Goal: Information Seeking & Learning: Learn about a topic

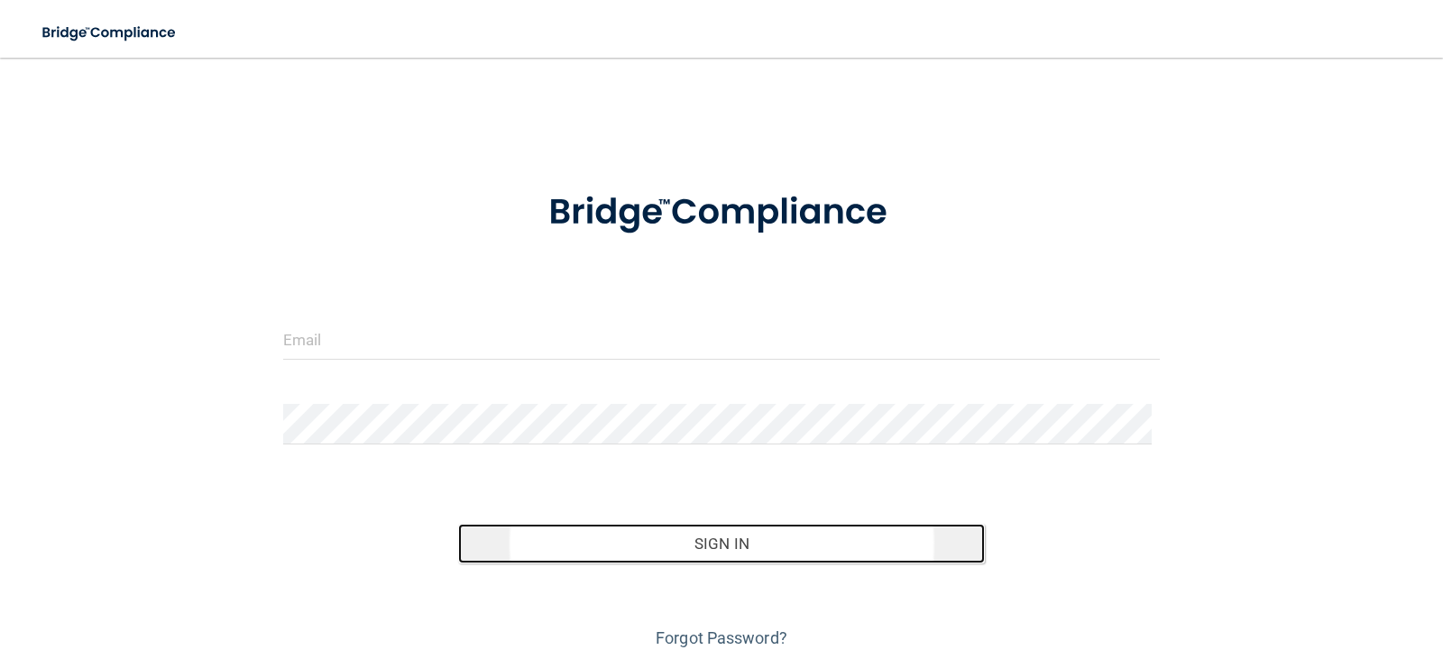
click at [708, 545] on button "Sign In" at bounding box center [721, 544] width 527 height 40
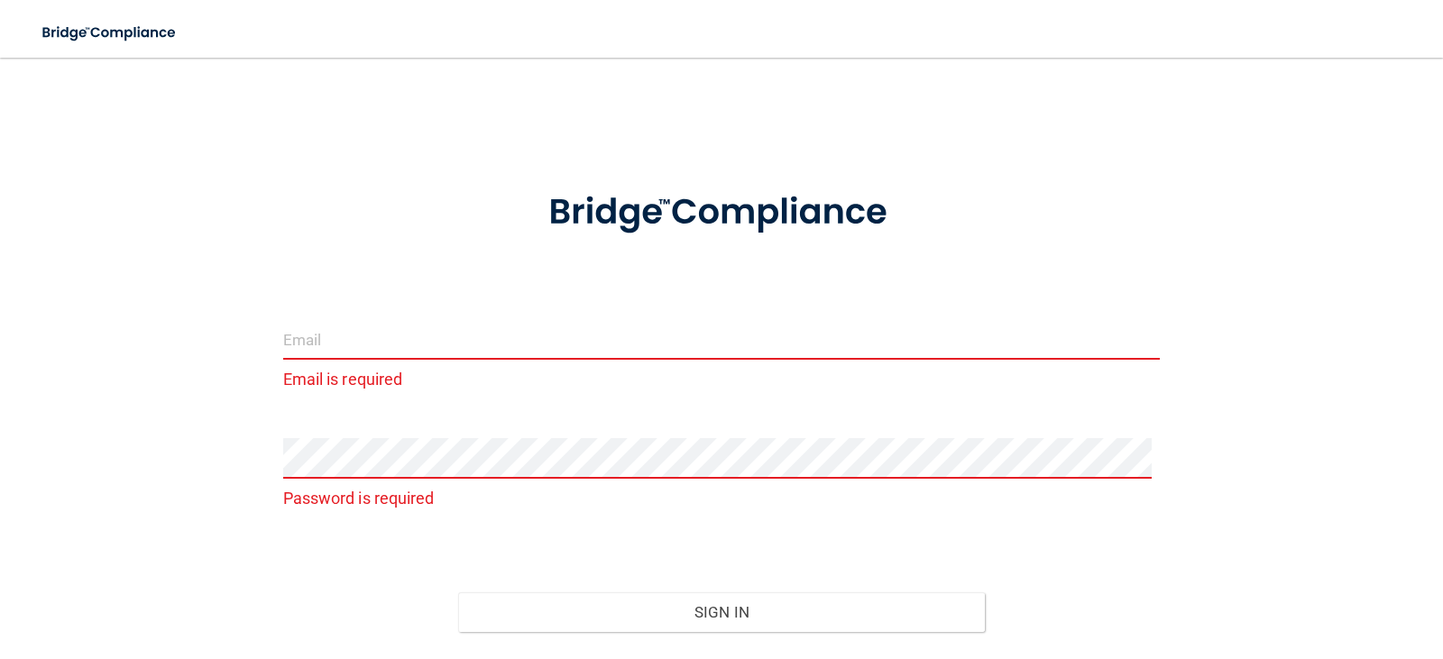
click at [326, 343] on input "email" at bounding box center [721, 339] width 877 height 41
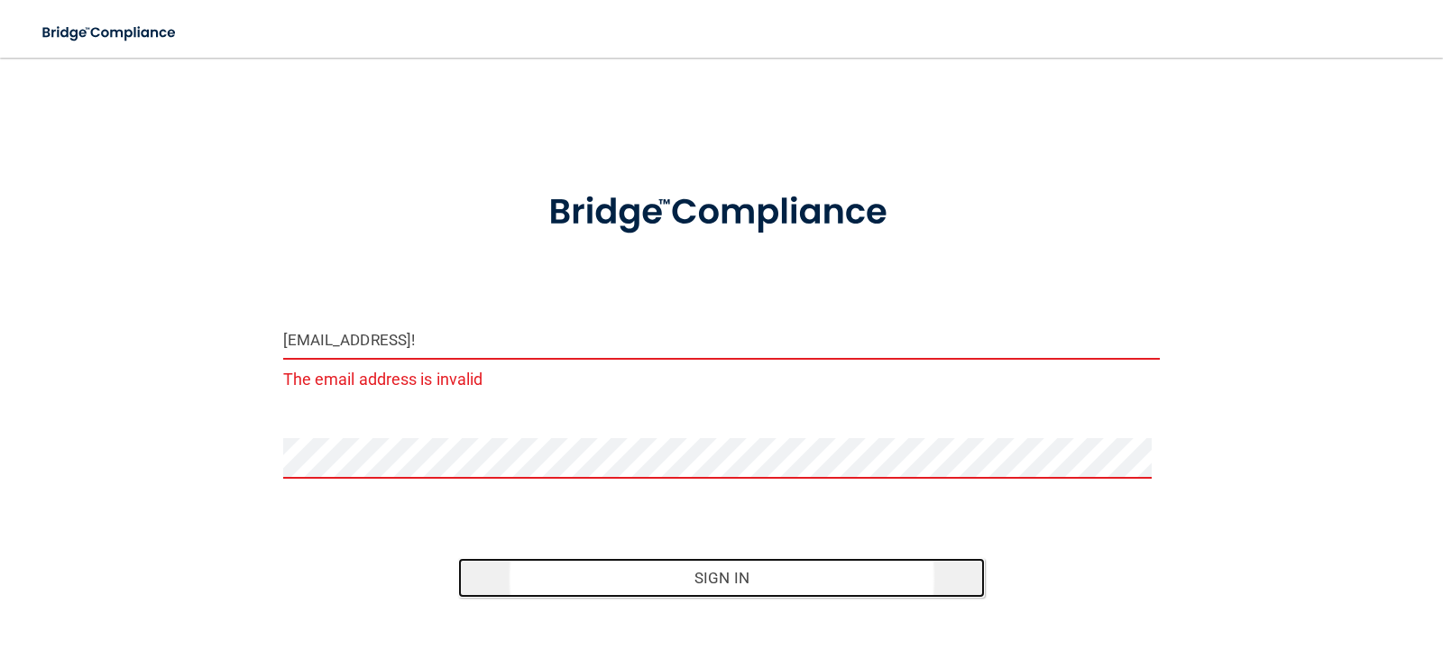
click at [721, 576] on button "Sign In" at bounding box center [721, 578] width 527 height 40
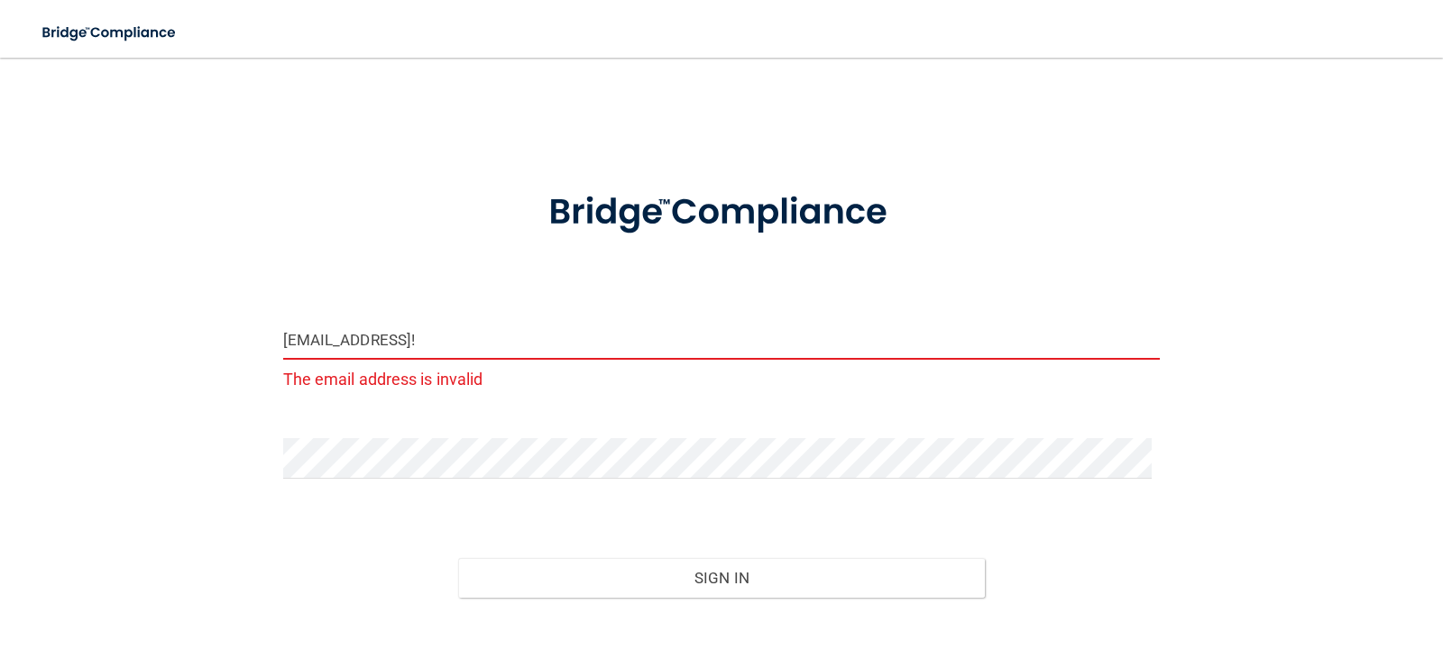
drag, startPoint x: 564, startPoint y: 336, endPoint x: 460, endPoint y: 336, distance: 104.6
click at [460, 336] on input "christine787@verizon.netGrasseaters1!" at bounding box center [721, 339] width 877 height 41
click at [458, 558] on button "Sign In" at bounding box center [721, 578] width 527 height 40
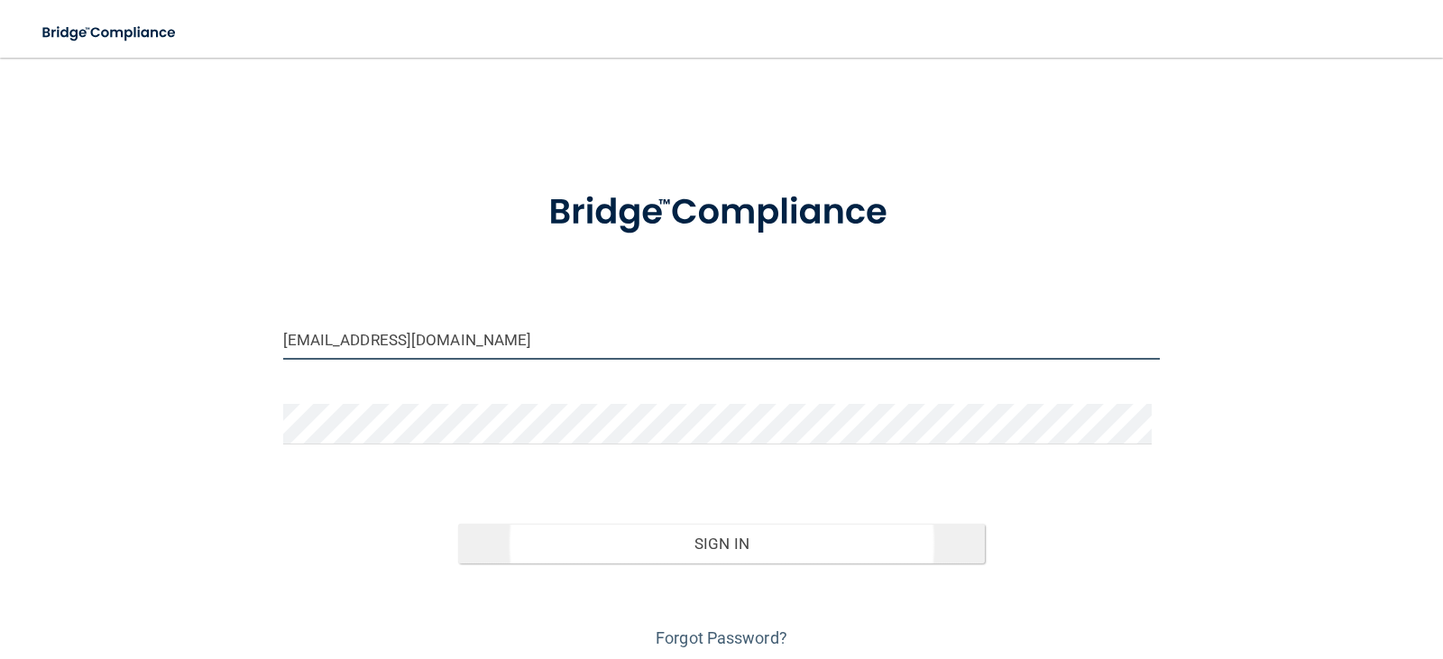
type input "[EMAIL_ADDRESS][DOMAIN_NAME]"
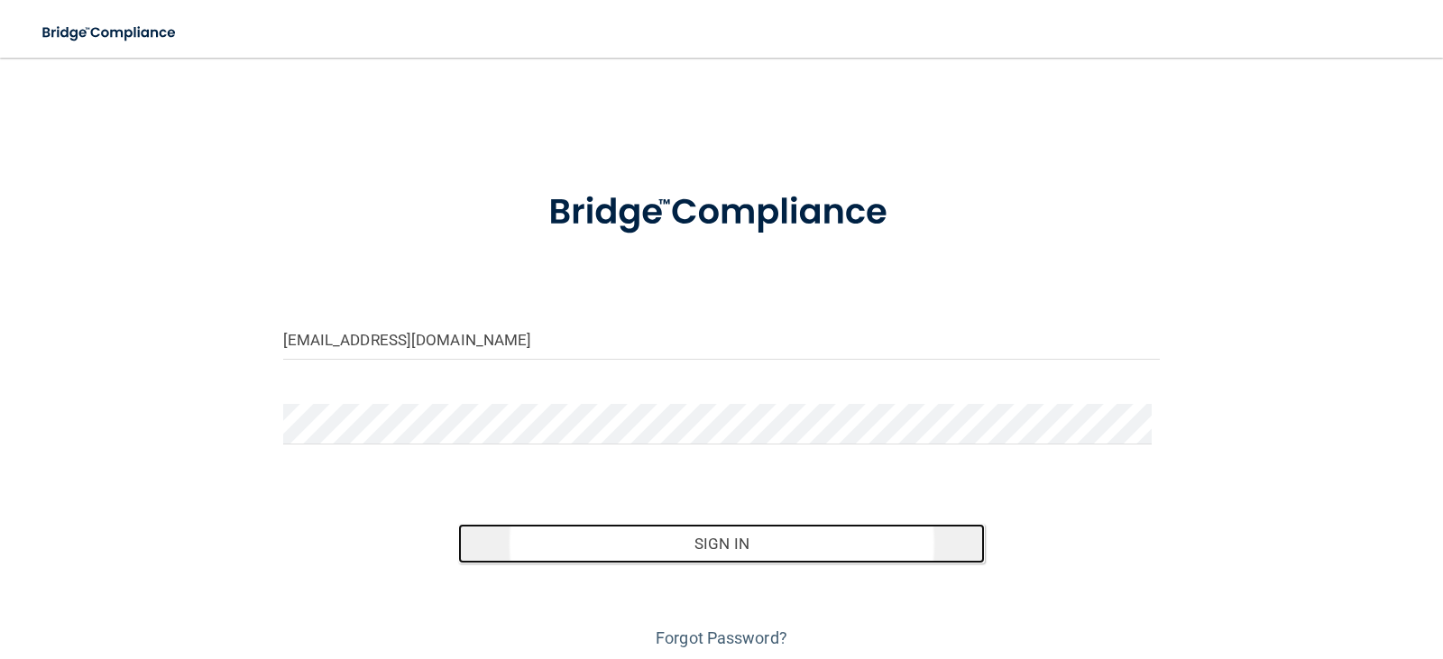
click at [725, 545] on button "Sign In" at bounding box center [721, 544] width 527 height 40
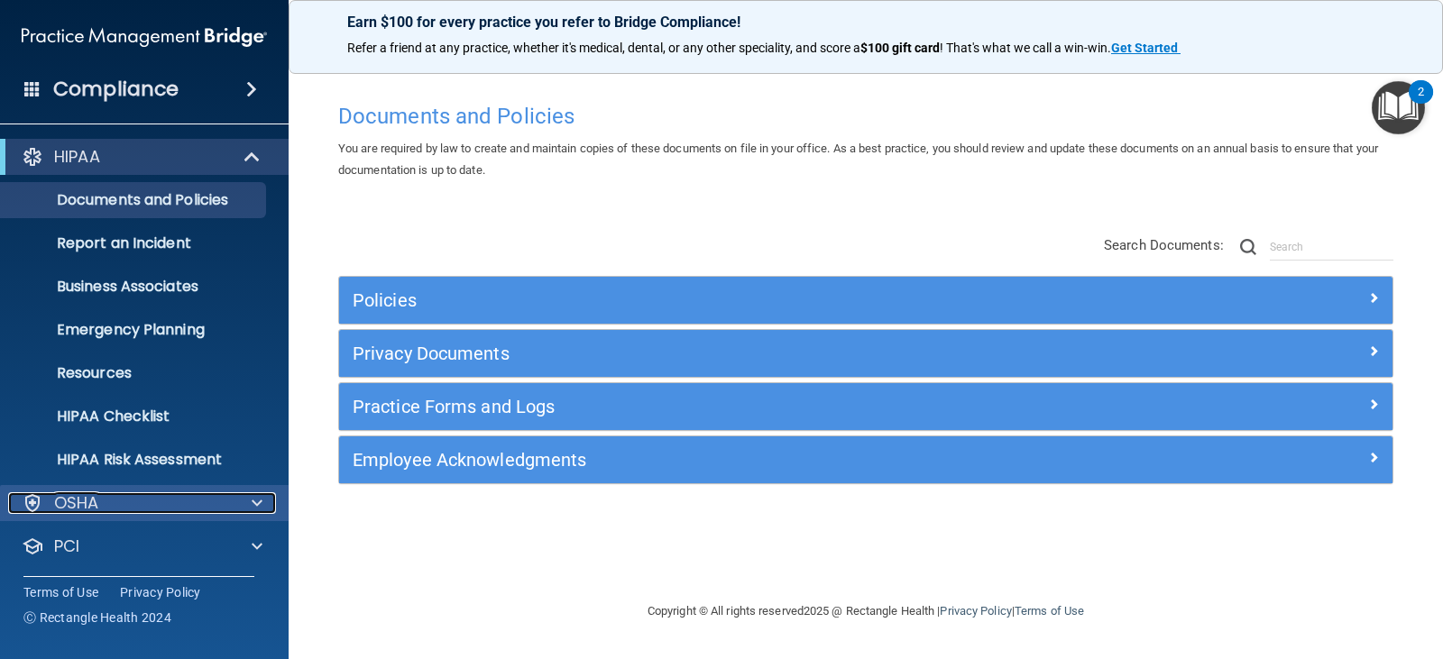
click at [107, 500] on div "OSHA" at bounding box center [120, 503] width 224 height 22
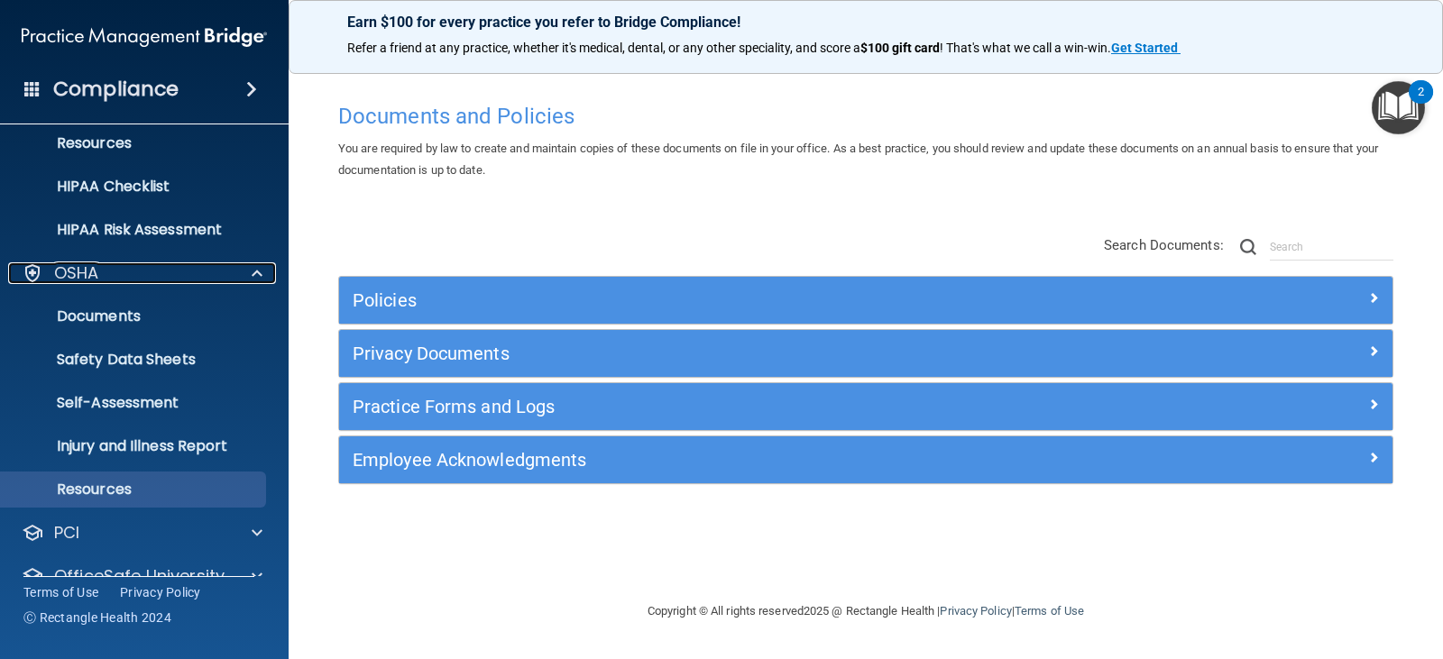
scroll to position [270, 0]
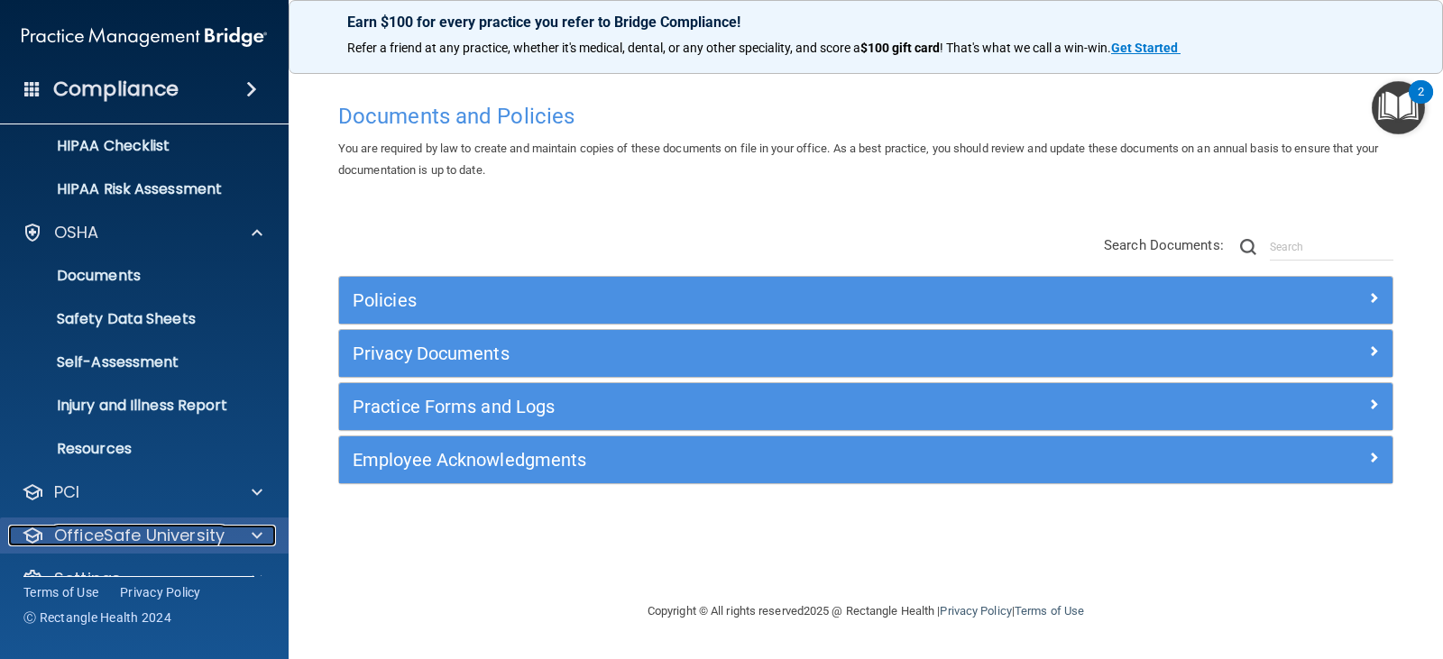
click at [134, 532] on p "OfficeSafe University" at bounding box center [139, 536] width 170 height 22
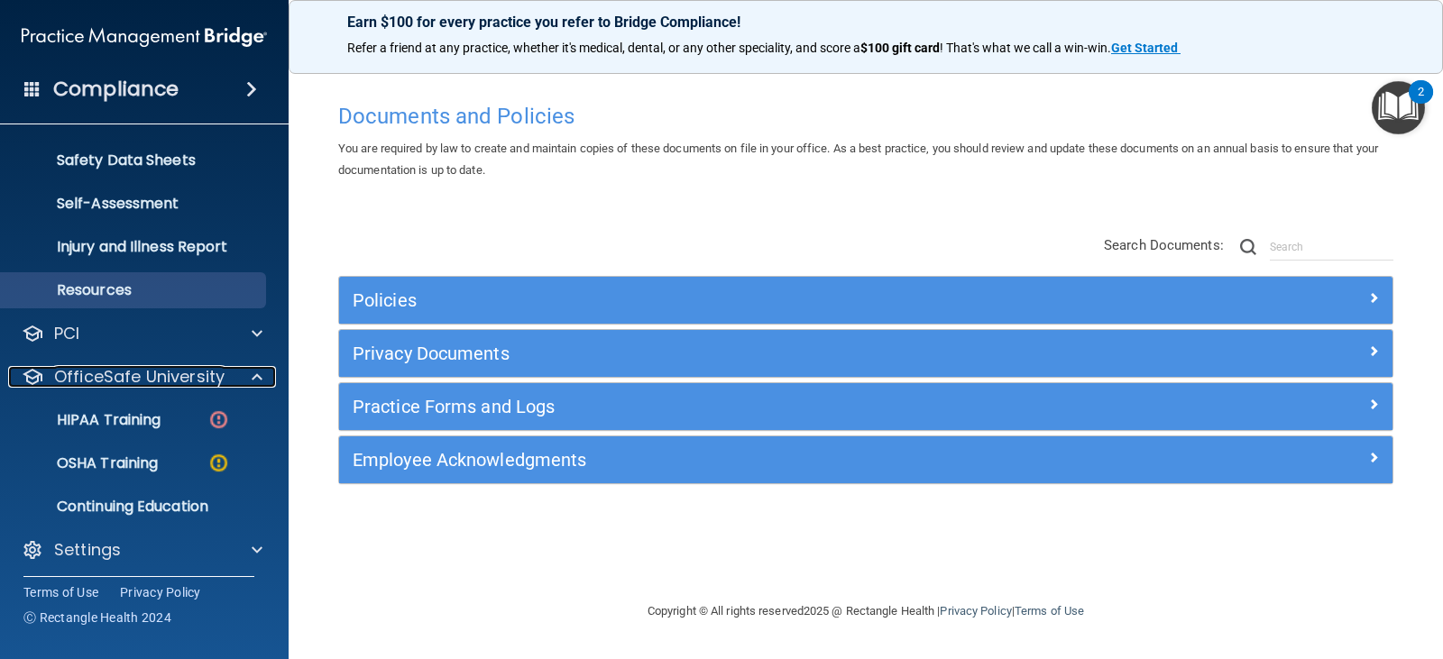
scroll to position [435, 0]
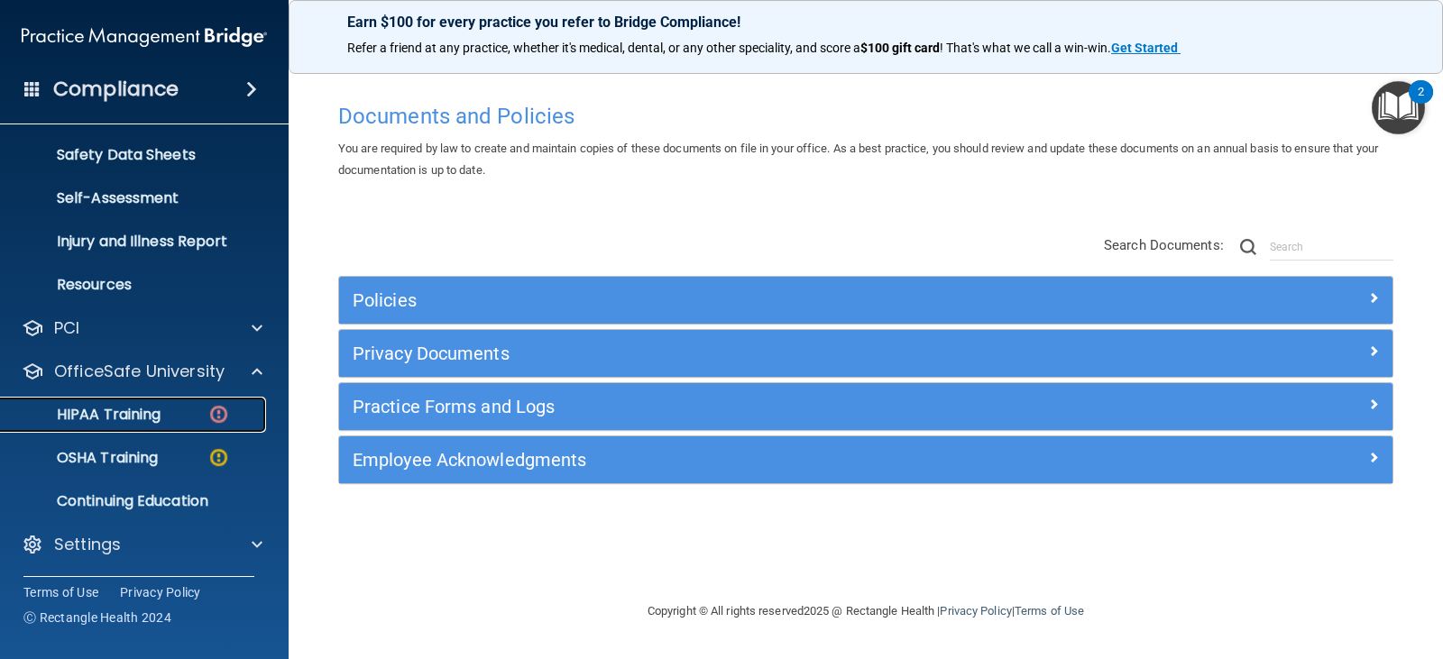
click at [124, 416] on p "HIPAA Training" at bounding box center [86, 415] width 149 height 18
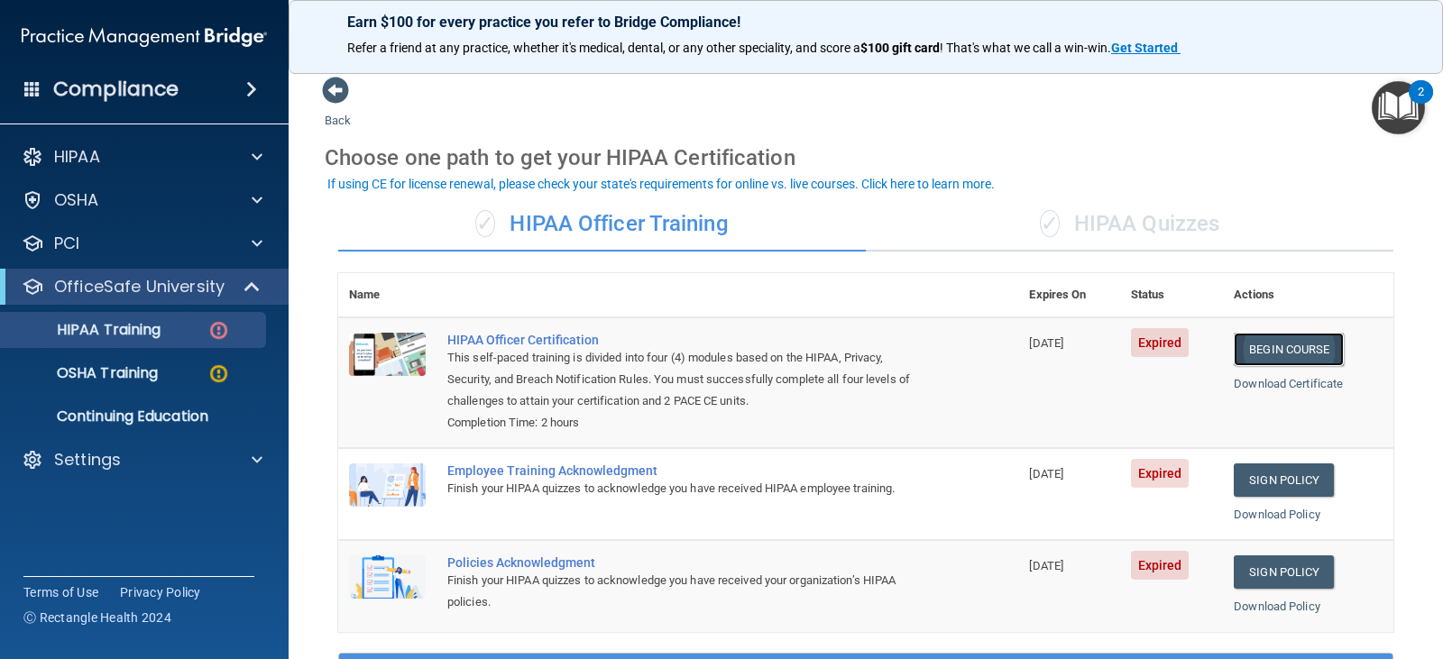
click at [1270, 352] on link "Begin Course" at bounding box center [1288, 349] width 110 height 33
drag, startPoint x: 1189, startPoint y: 19, endPoint x: 1265, endPoint y: 354, distance: 343.8
click at [1265, 354] on link "Begin Course" at bounding box center [1288, 349] width 110 height 33
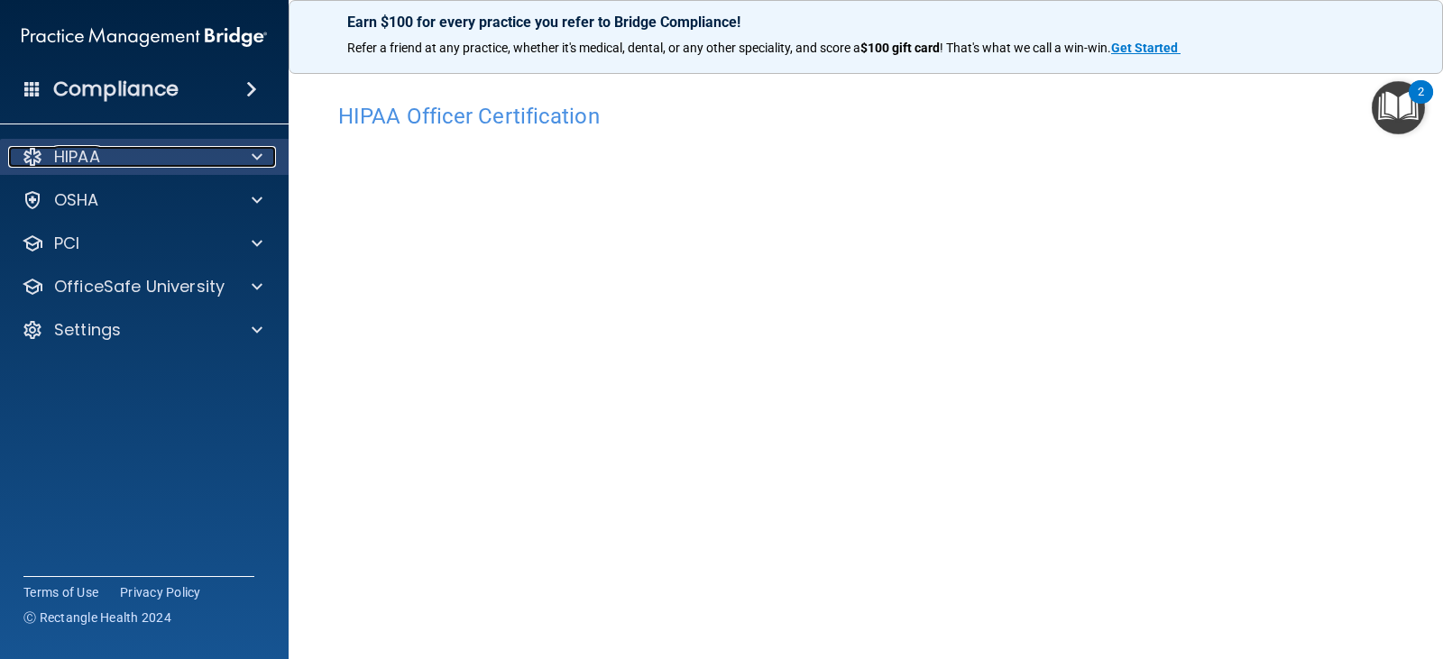
click at [84, 156] on p "HIPAA" at bounding box center [77, 157] width 46 height 22
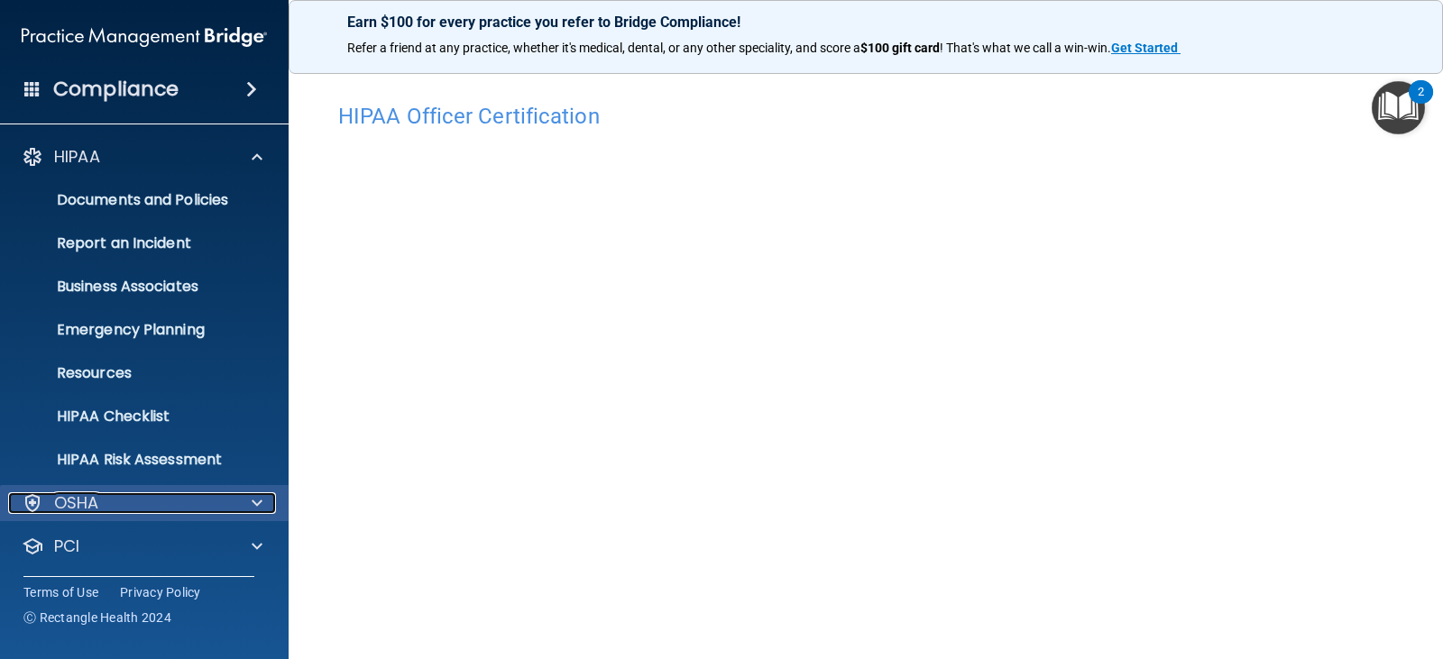
click at [90, 508] on p "OSHA" at bounding box center [76, 503] width 45 height 22
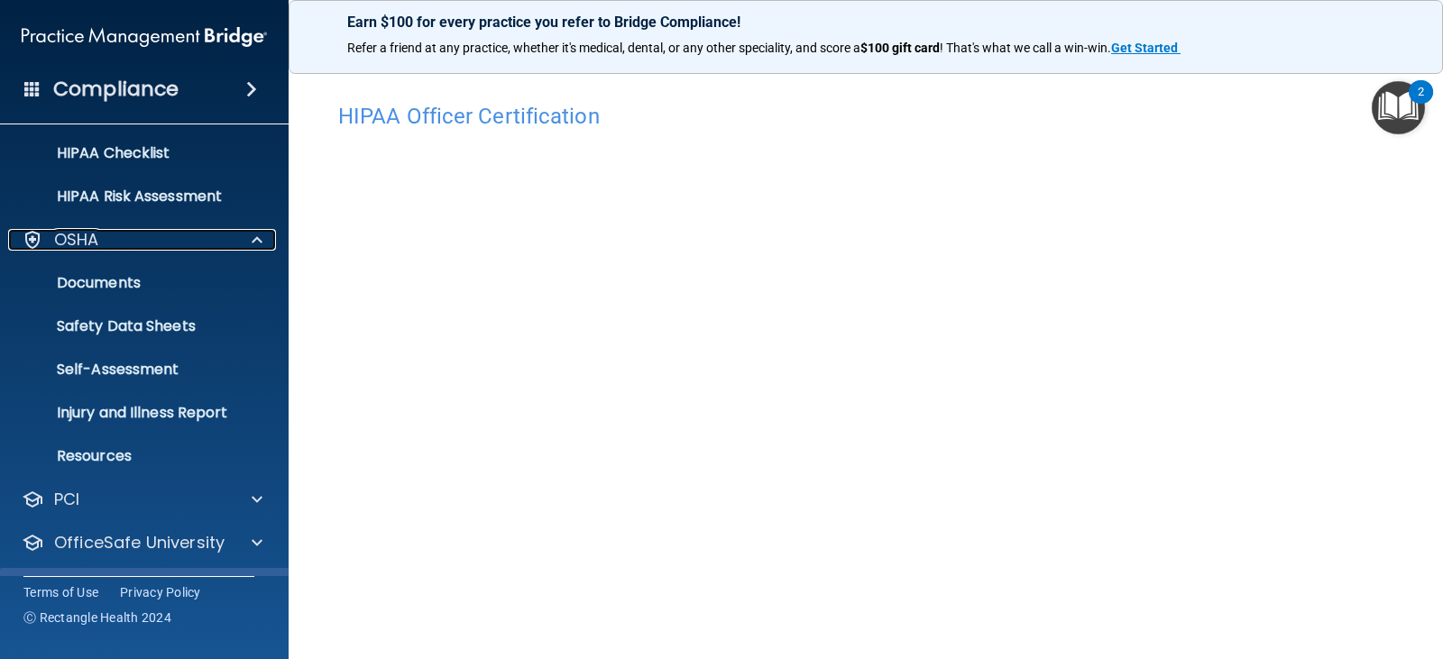
scroll to position [306, 0]
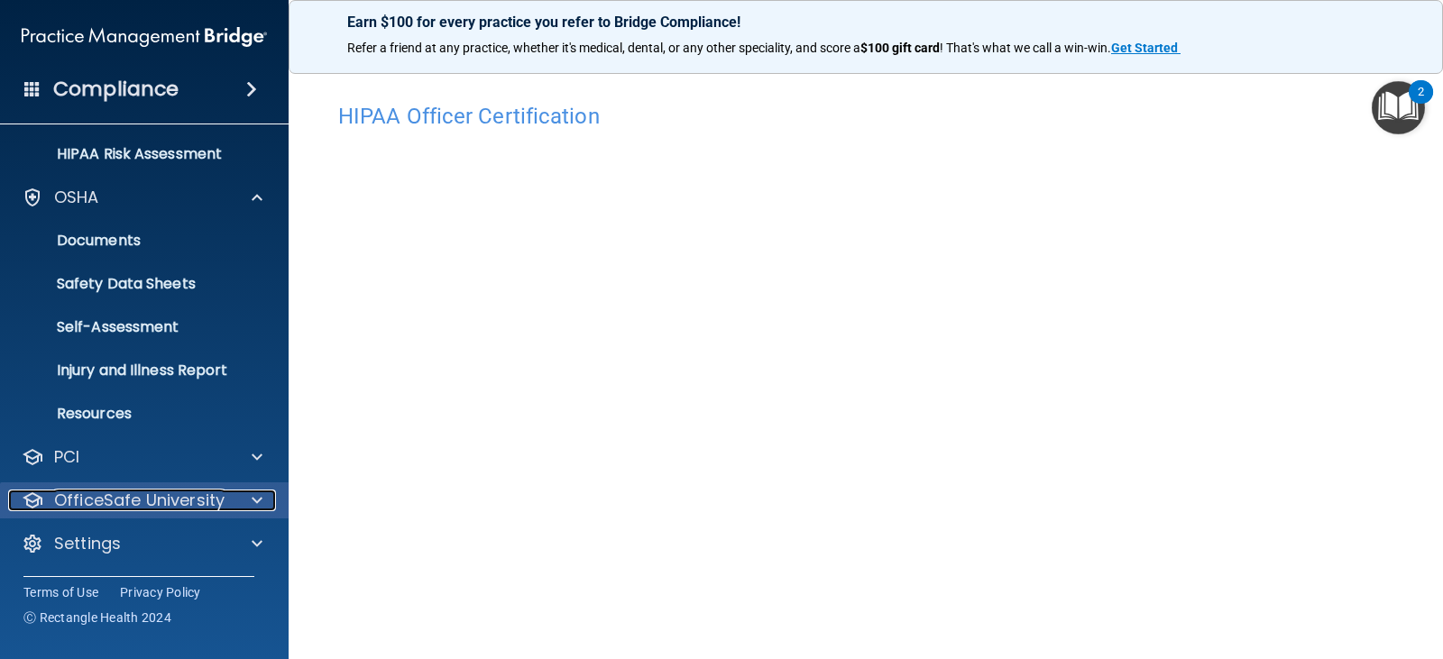
drag, startPoint x: 96, startPoint y: 496, endPoint x: 163, endPoint y: 501, distance: 66.9
click at [97, 496] on p "OfficeSafe University" at bounding box center [139, 501] width 170 height 22
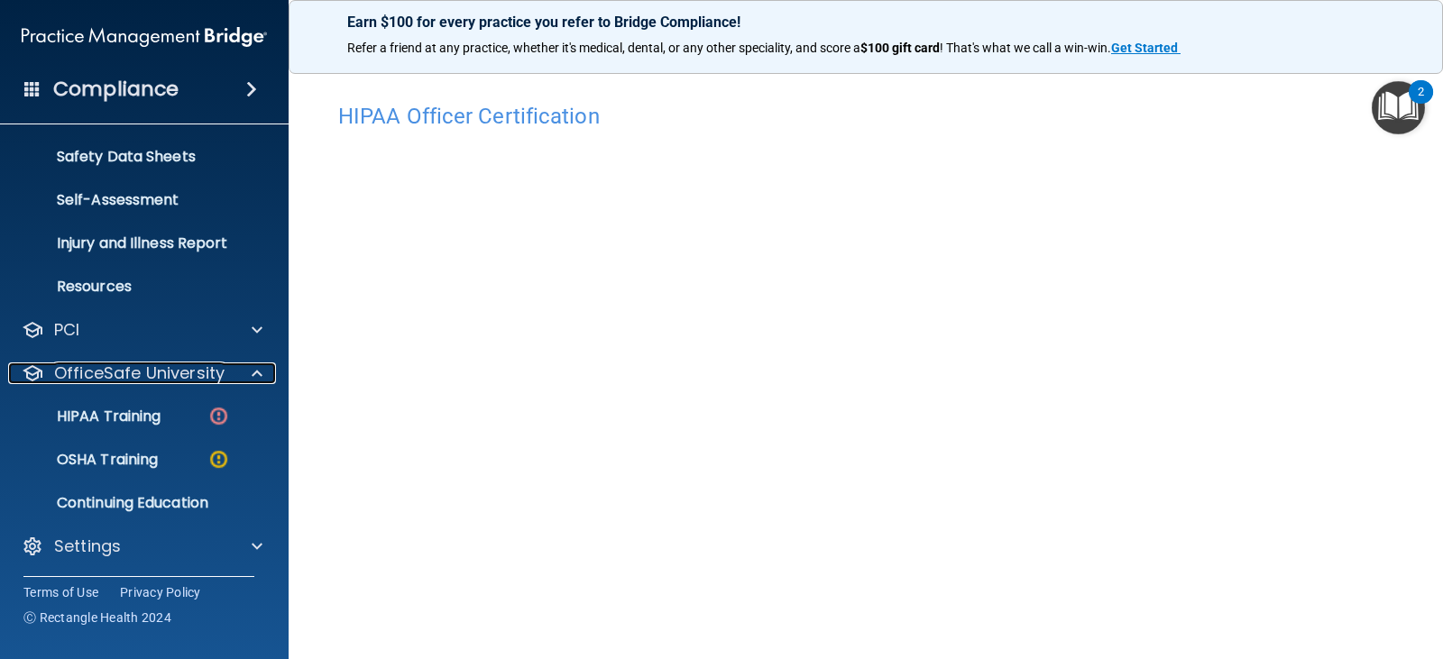
scroll to position [435, 0]
click at [97, 415] on p "HIPAA Training" at bounding box center [86, 415] width 149 height 18
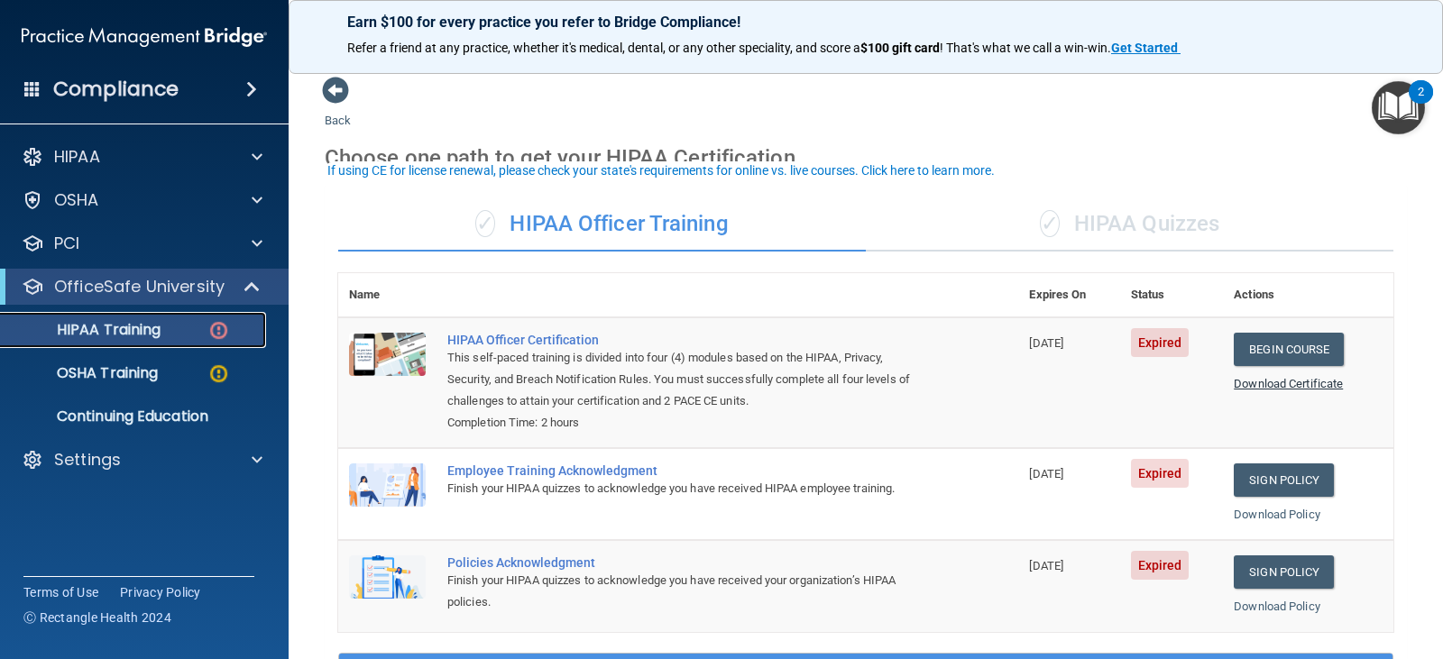
scroll to position [90, 0]
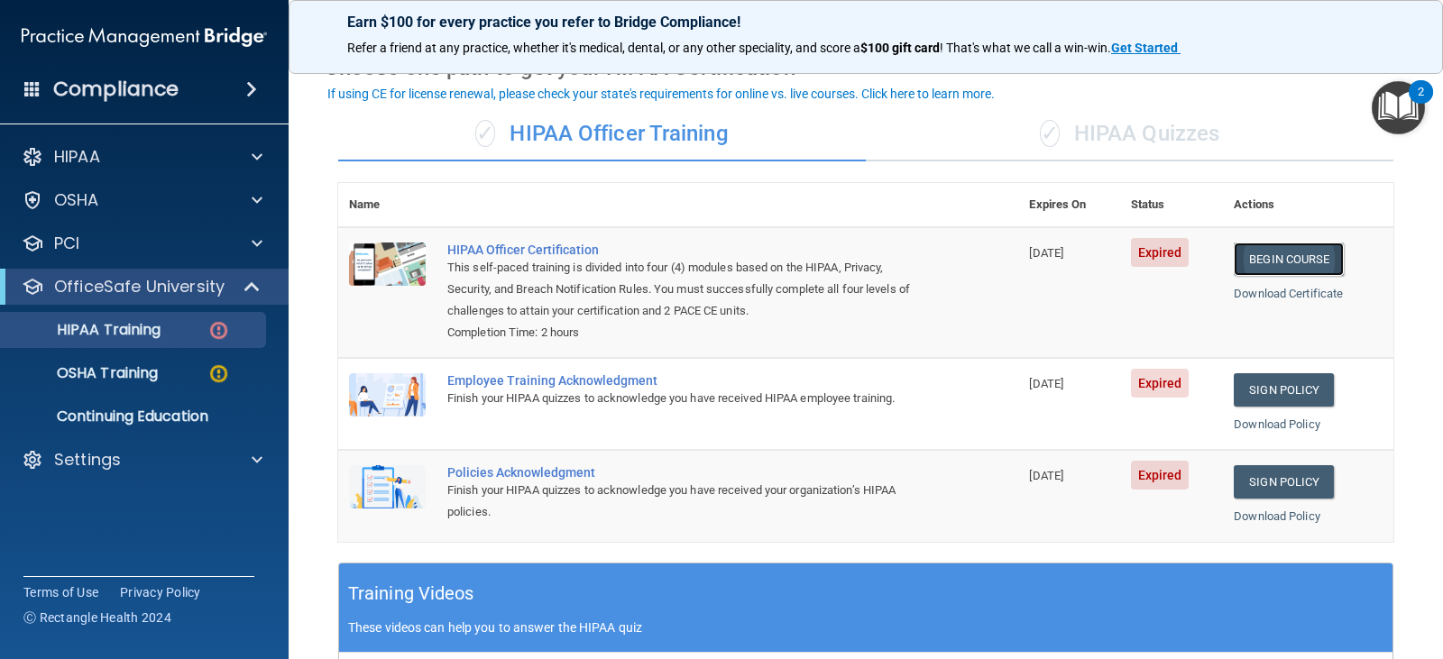
click at [1292, 263] on link "Begin Course" at bounding box center [1288, 259] width 110 height 33
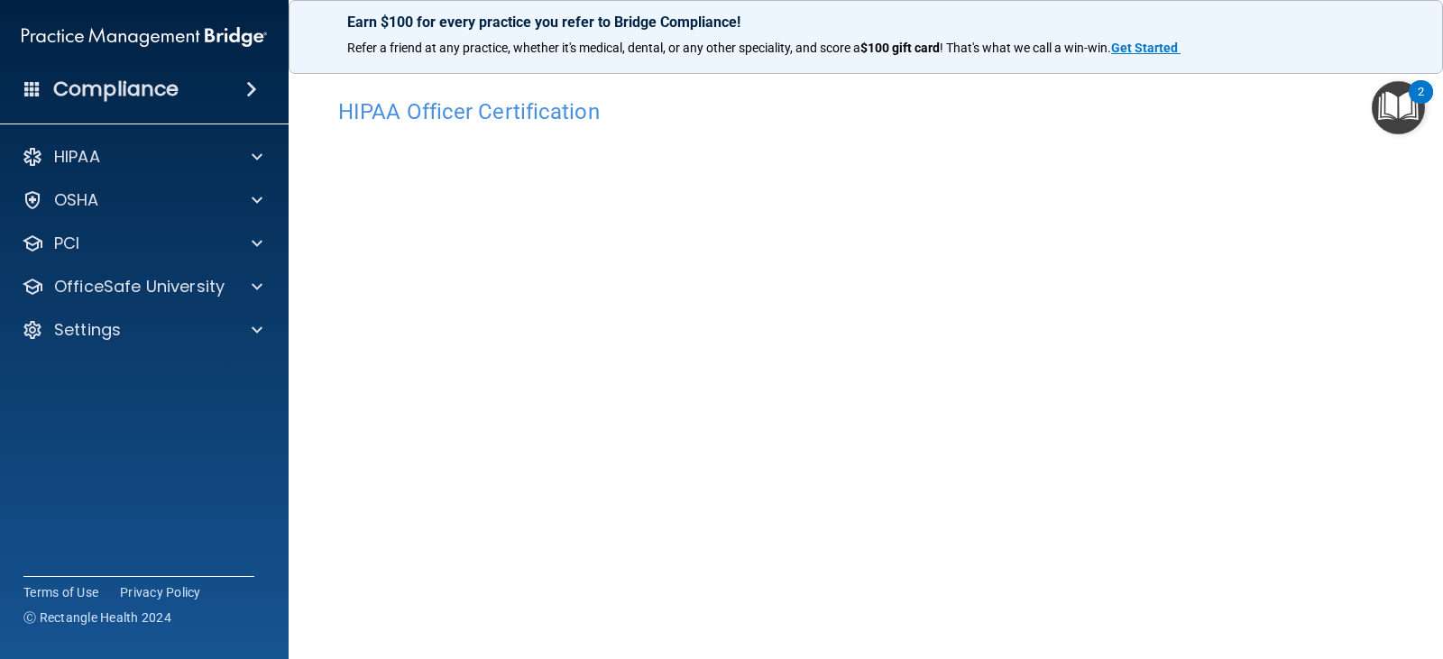
scroll to position [95, 0]
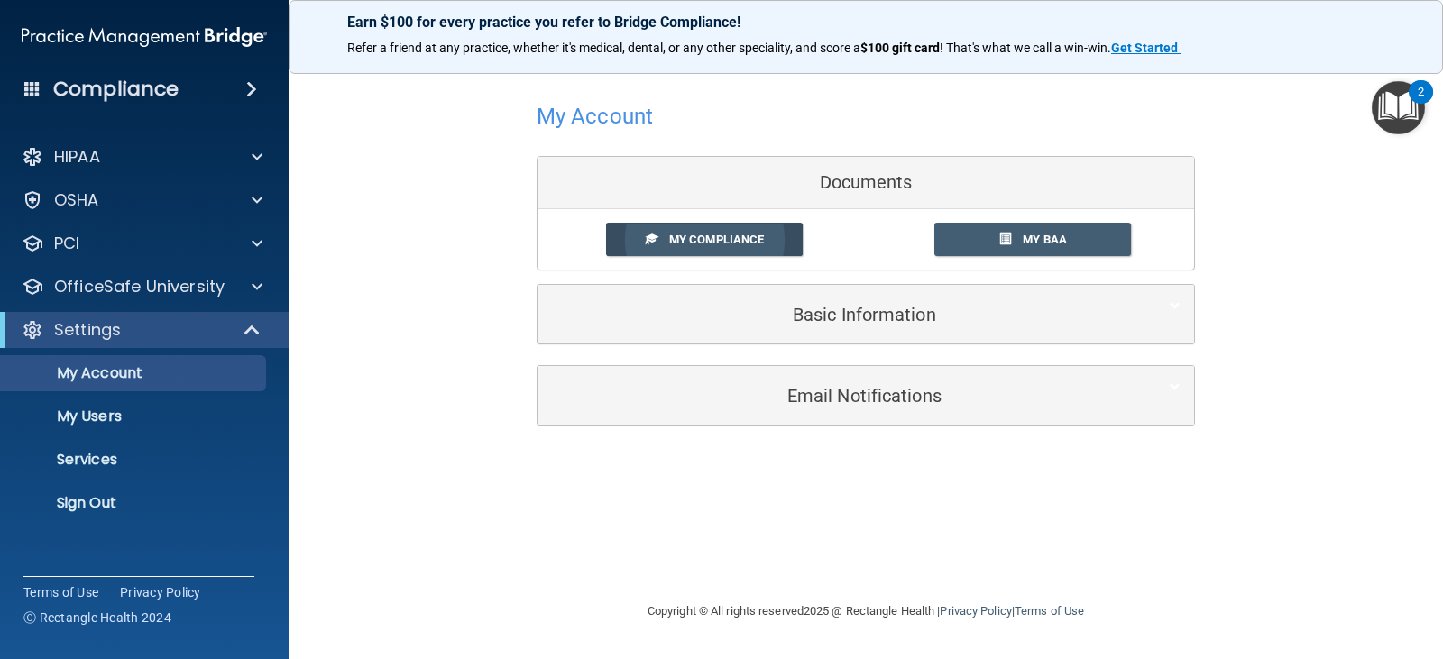
click at [708, 241] on span "My Compliance" at bounding box center [716, 240] width 95 height 14
